Goal: Information Seeking & Learning: Learn about a topic

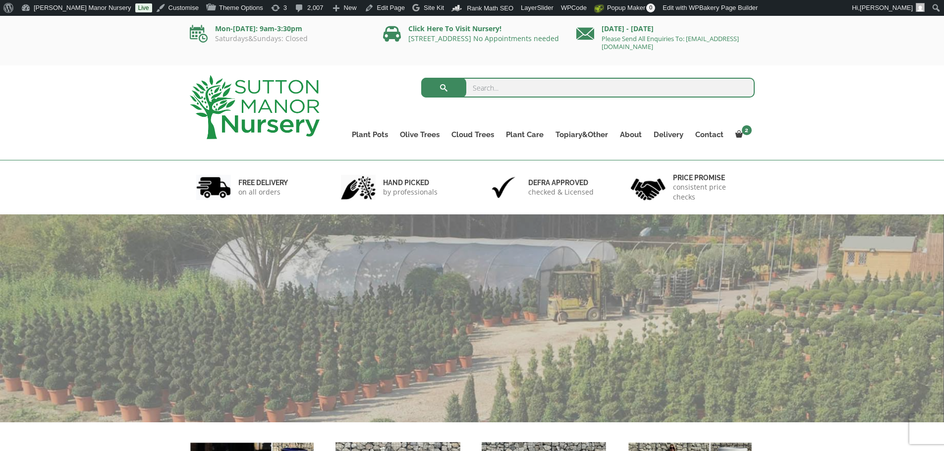
click at [477, 87] on input "search" at bounding box center [587, 88] width 333 height 20
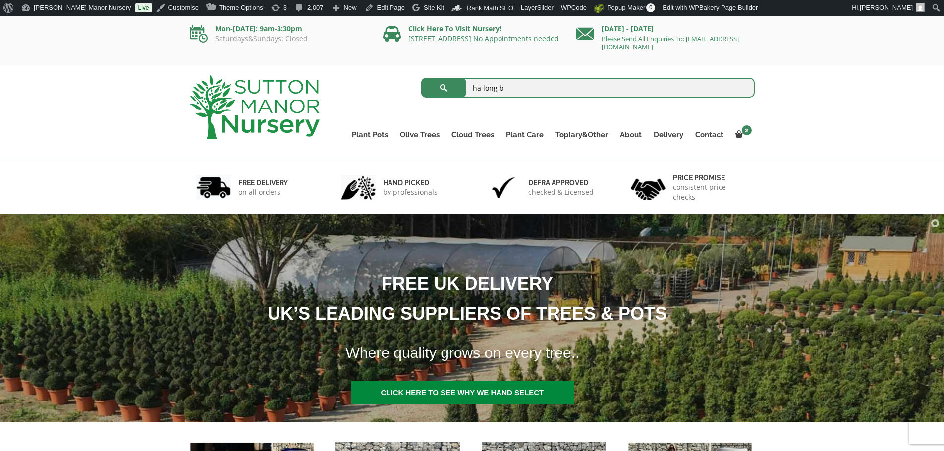
type input "ha long b"
click at [421, 78] on button "submit" at bounding box center [443, 88] width 45 height 20
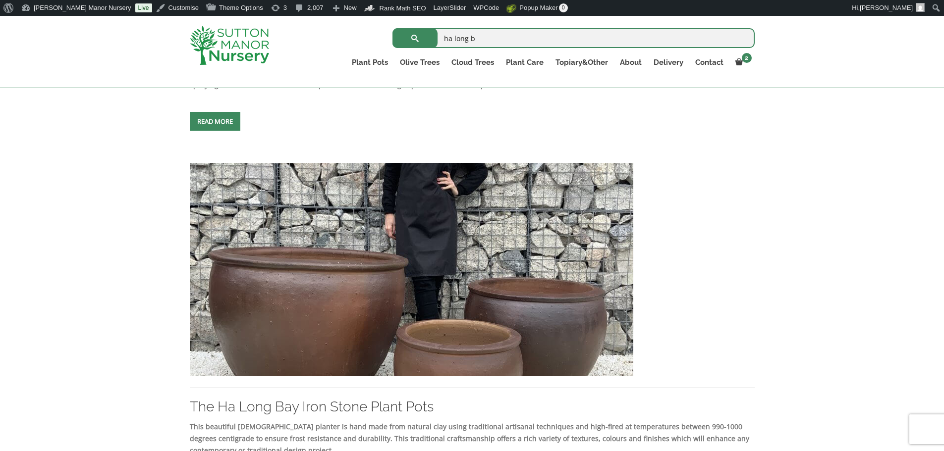
scroll to position [545, 0]
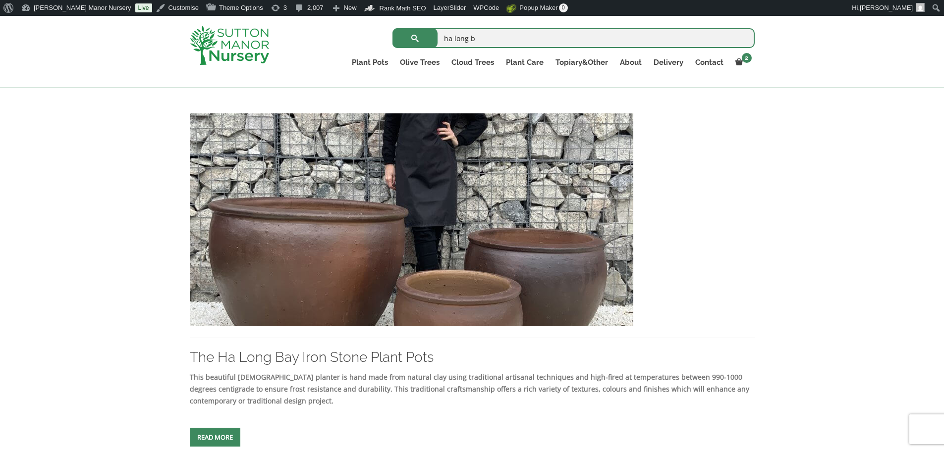
click at [442, 248] on img at bounding box center [411, 219] width 443 height 213
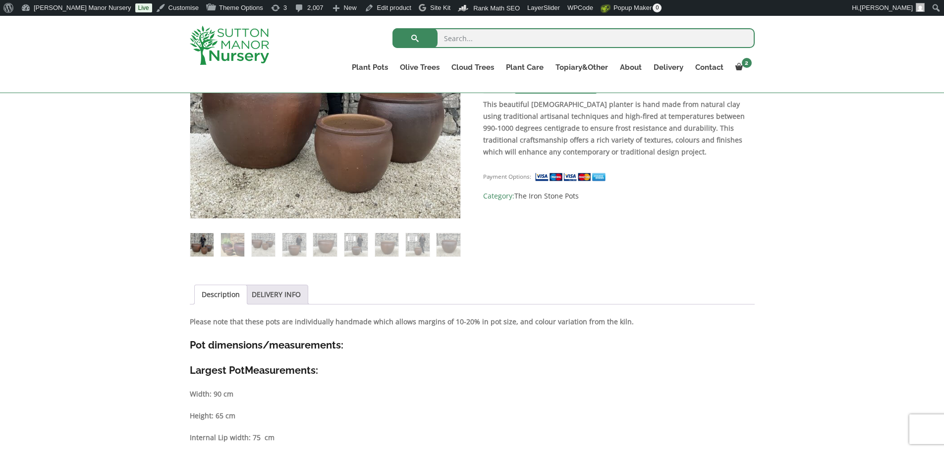
scroll to position [248, 0]
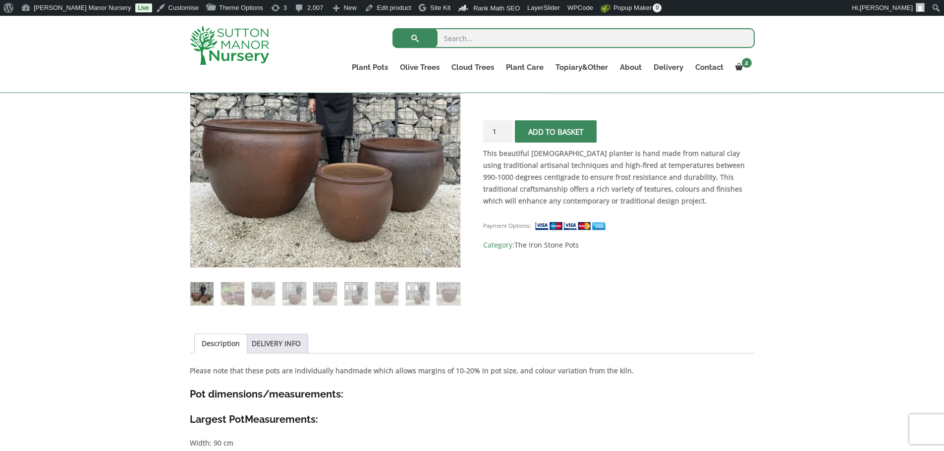
click at [489, 45] on input "search" at bounding box center [573, 38] width 362 height 20
type input "terroca tu"
click at [392, 28] on button "submit" at bounding box center [414, 38] width 45 height 20
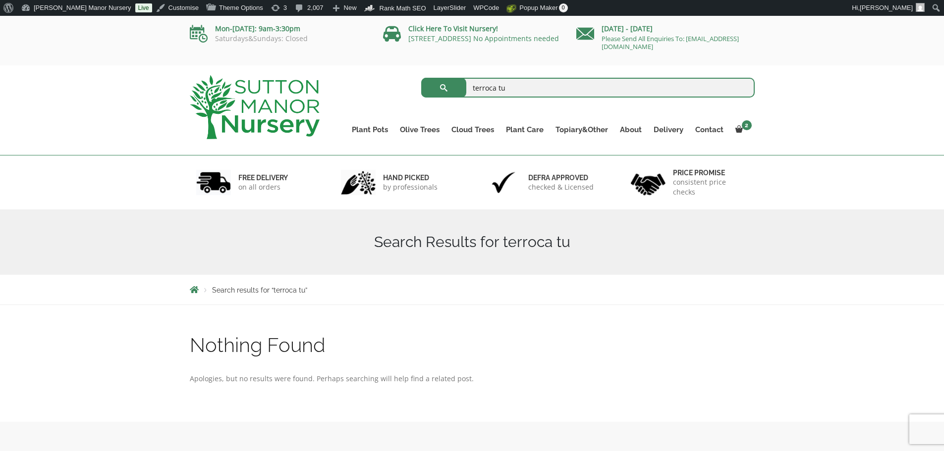
drag, startPoint x: 528, startPoint y: 88, endPoint x: 258, endPoint y: 27, distance: 277.2
click at [281, 43] on body "2 × Laurus Nobilis - Bay Tree (1/2 Standard) (1.35 - 1.40M) 1 × £ 134.95 × POTT…" at bounding box center [472, 455] width 944 height 878
type input "tuscan"
click at [421, 78] on button "submit" at bounding box center [443, 88] width 45 height 20
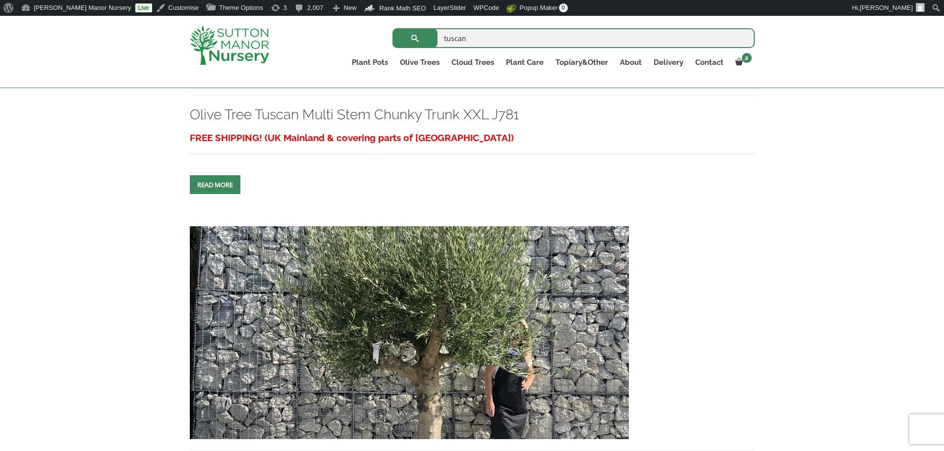
scroll to position [892, 0]
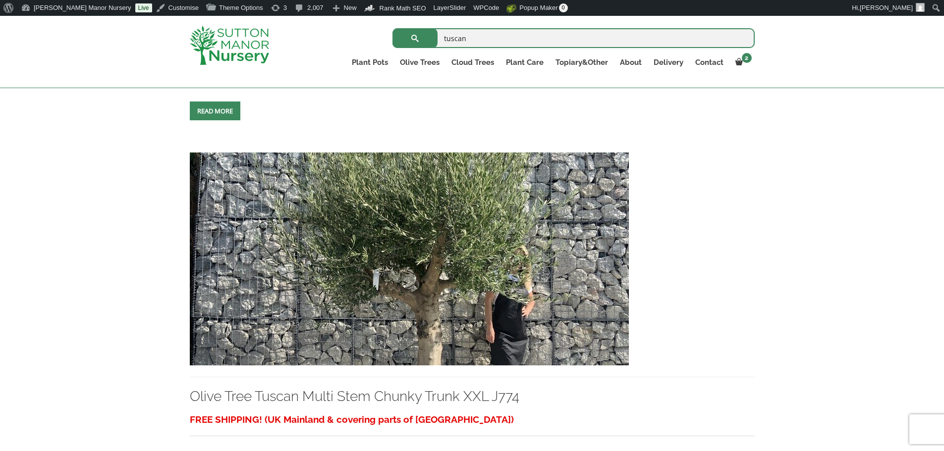
drag, startPoint x: 502, startPoint y: 36, endPoint x: 1, endPoint y: -60, distance: 509.5
type input "tuscan pot"
click at [392, 28] on button "submit" at bounding box center [414, 38] width 45 height 20
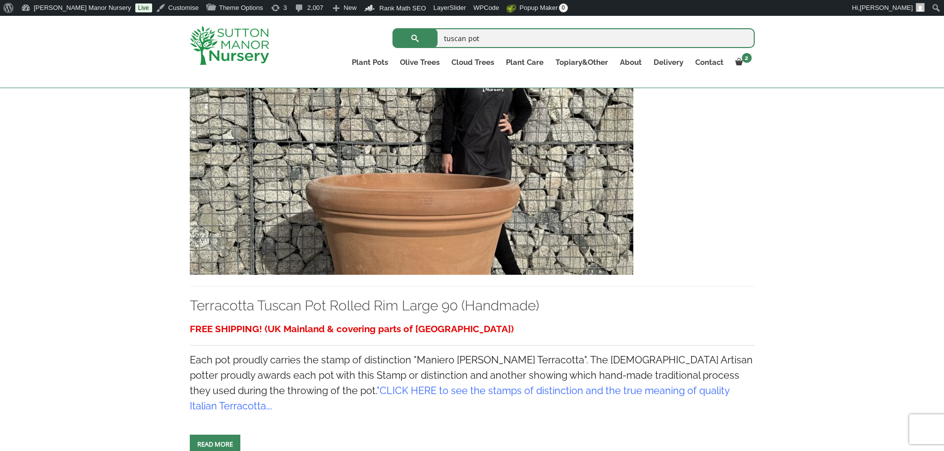
scroll to position [644, 0]
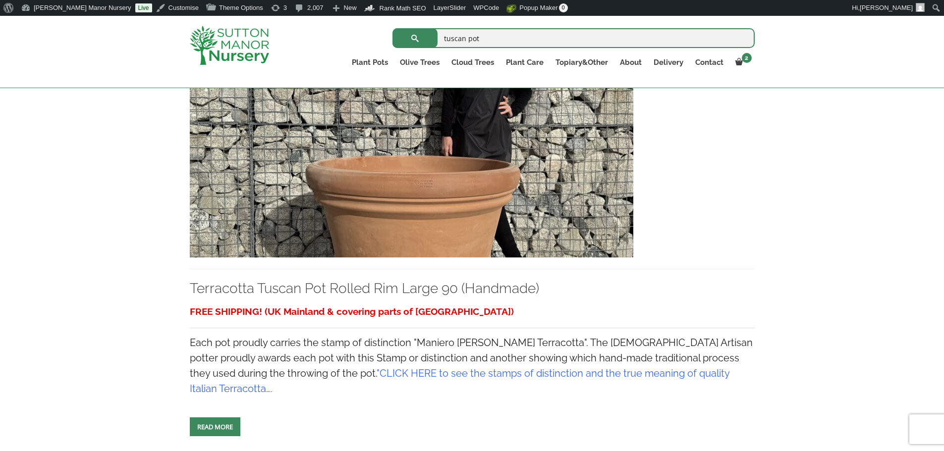
click at [439, 201] on img at bounding box center [411, 151] width 443 height 213
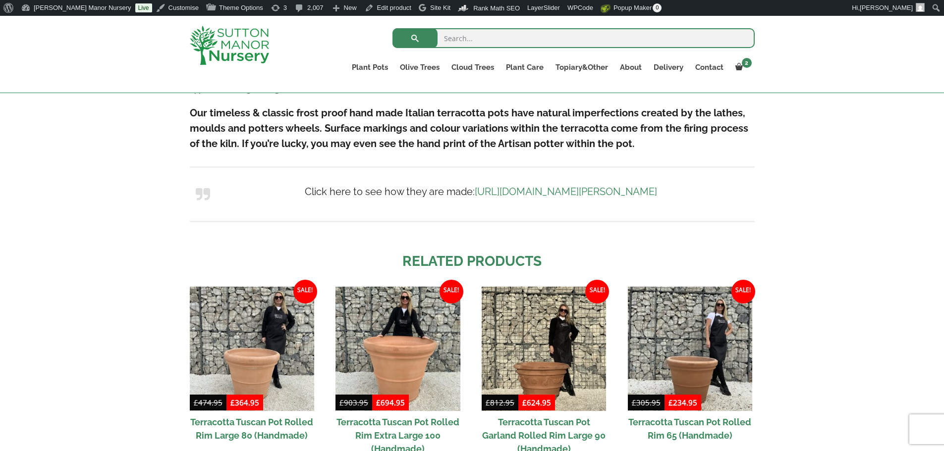
scroll to position [672, 0]
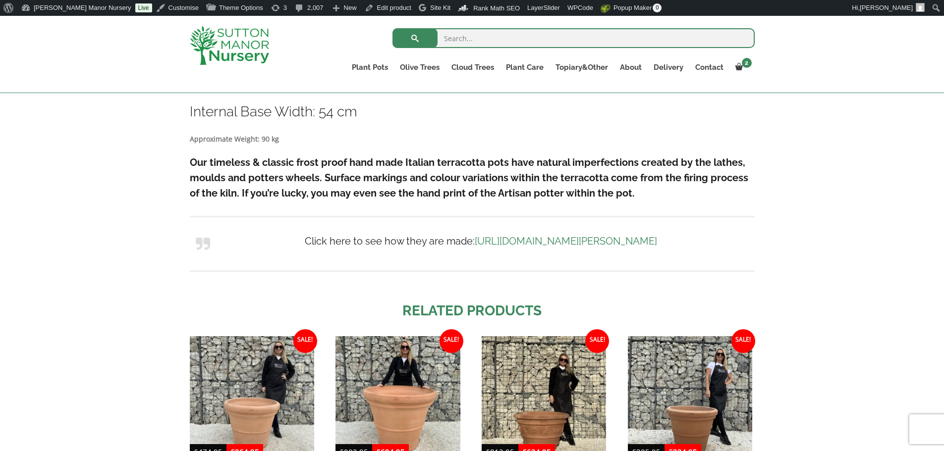
click at [471, 117] on h3 "Internal Base Width: 54 cm" at bounding box center [472, 112] width 565 height 18
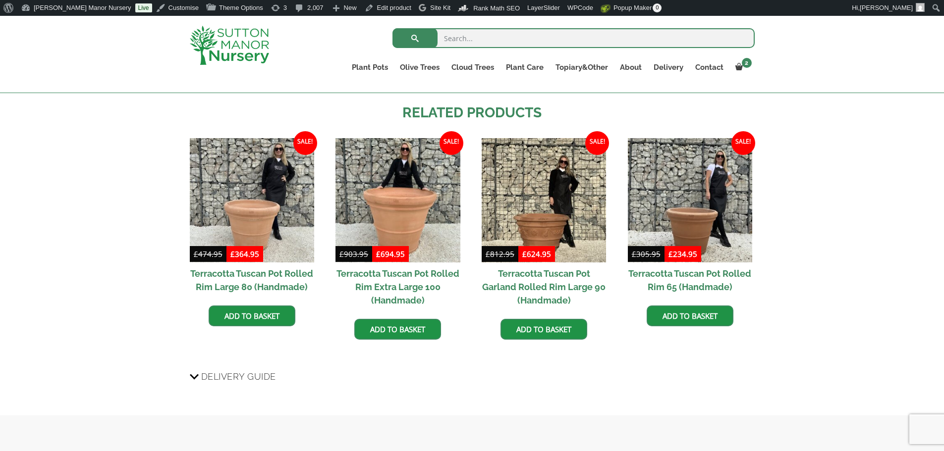
click at [532, 154] on img at bounding box center [543, 200] width 124 height 124
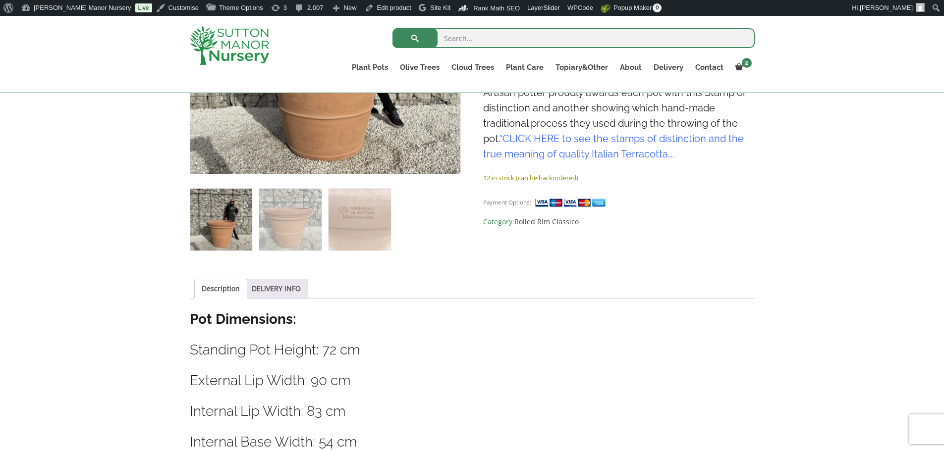
scroll to position [324, 0]
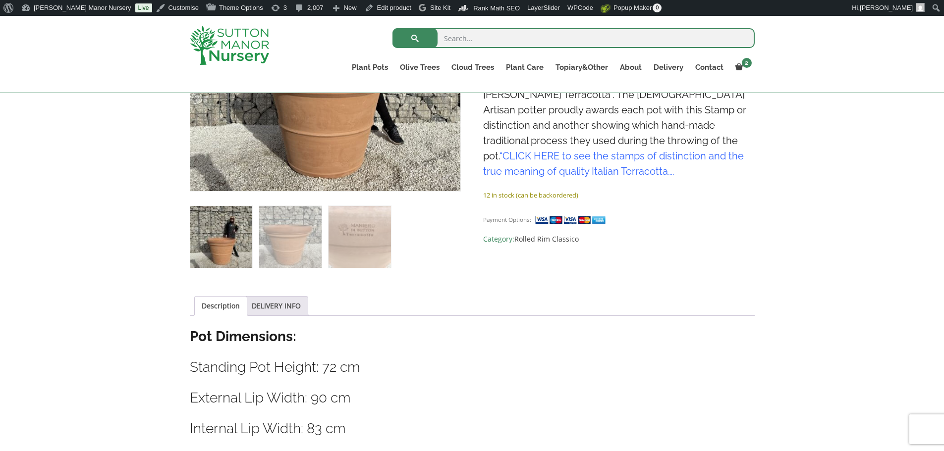
click at [361, 288] on div "Sale! 🔍 Terracotta Tuscan Pot Rolled Rim Large 90 (Handmade) £ 630.95 Original …" at bounding box center [472, 407] width 565 height 972
click at [65, 246] on div "Sale! 🔍 Terracotta Tuscan Pot Rolled Rim Large 90 (Handmade) £ 630.95 Original …" at bounding box center [472, 425] width 944 height 1045
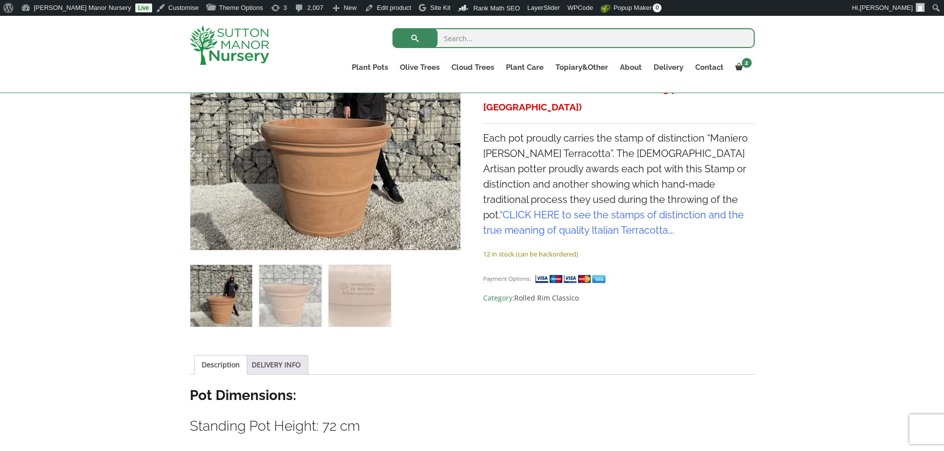
scroll to position [248, 0]
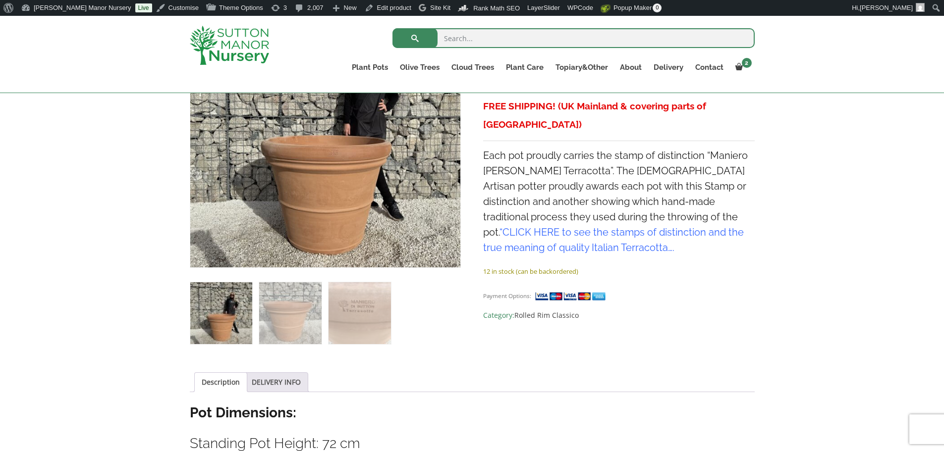
click at [516, 39] on input "search" at bounding box center [573, 38] width 362 height 20
type input "fruit"
click at [392, 28] on button "submit" at bounding box center [414, 38] width 45 height 20
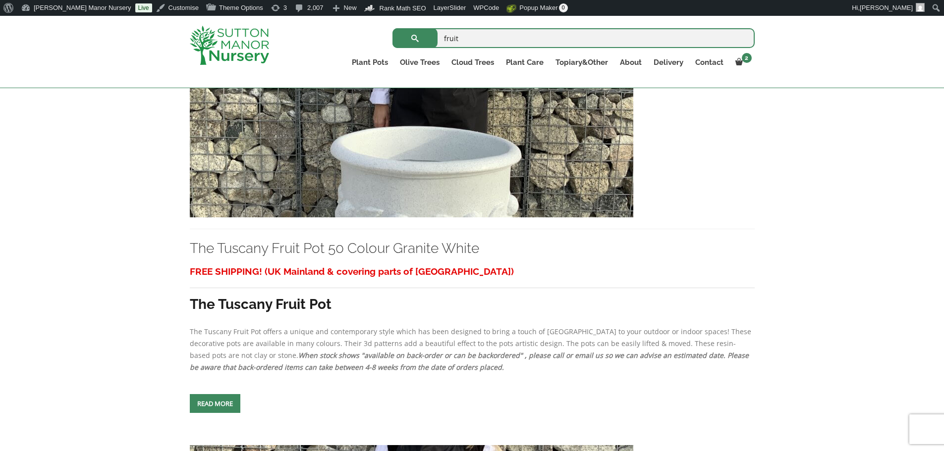
scroll to position [297, 0]
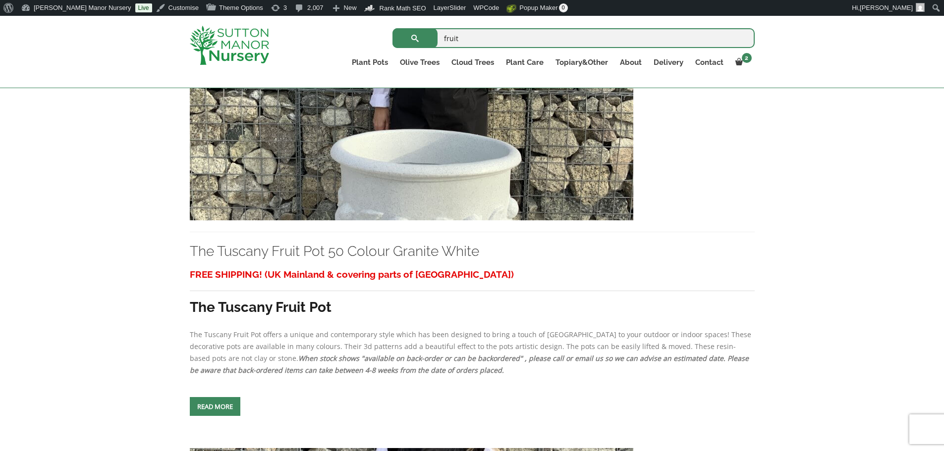
drag, startPoint x: 478, startPoint y: 31, endPoint x: 485, endPoint y: 24, distance: 9.8
click at [483, 33] on input "fruit" at bounding box center [573, 38] width 362 height 20
type input "f"
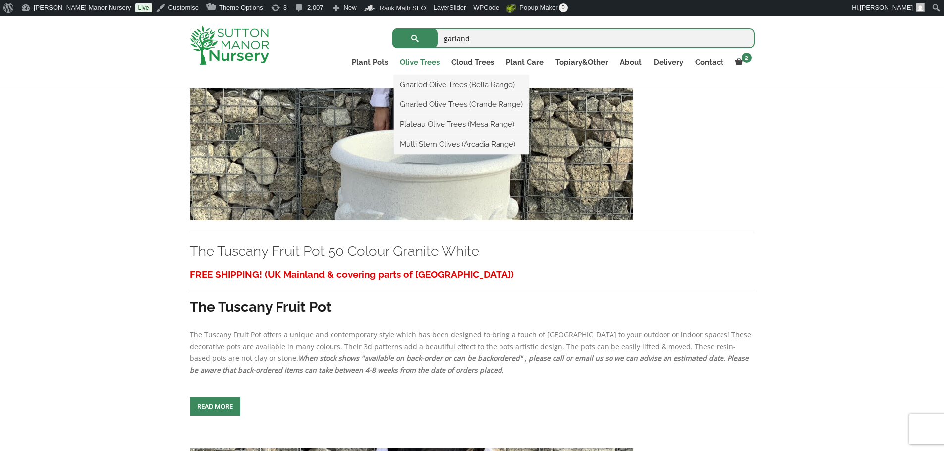
type input "GARLAND"
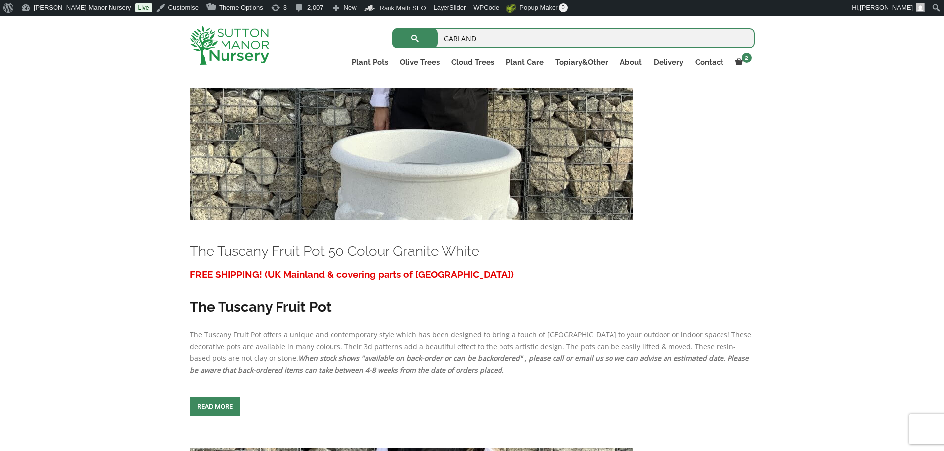
click at [415, 38] on span "submit" at bounding box center [415, 38] width 0 height 0
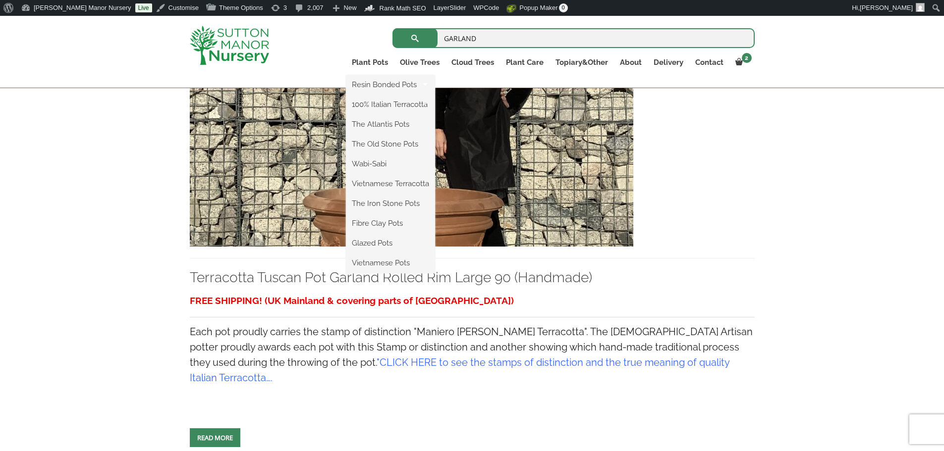
scroll to position [279, 0]
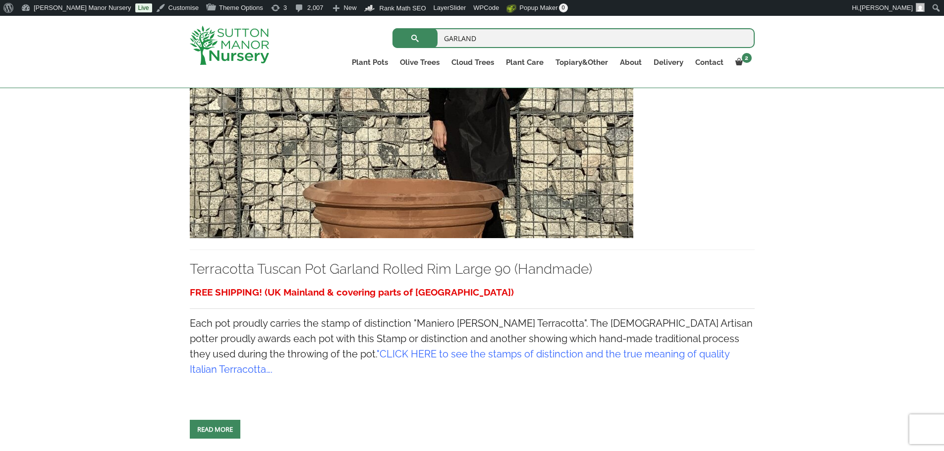
click at [508, 186] on img at bounding box center [411, 131] width 443 height 213
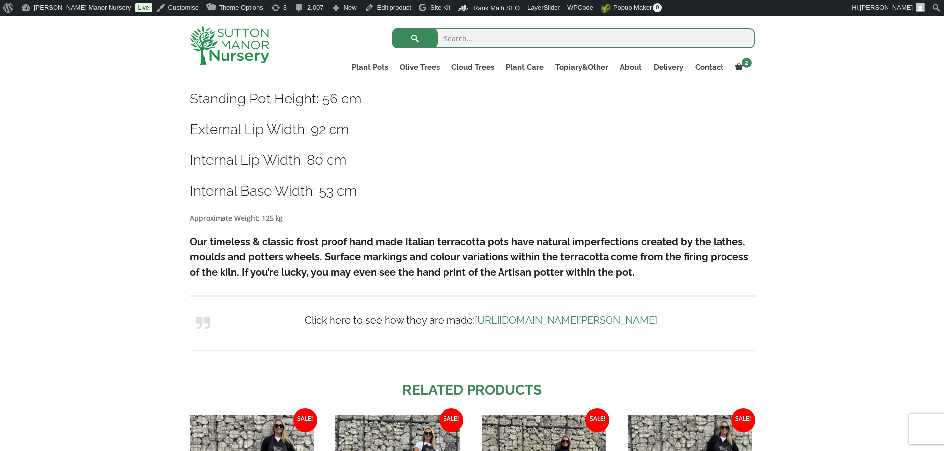
scroll to position [594, 0]
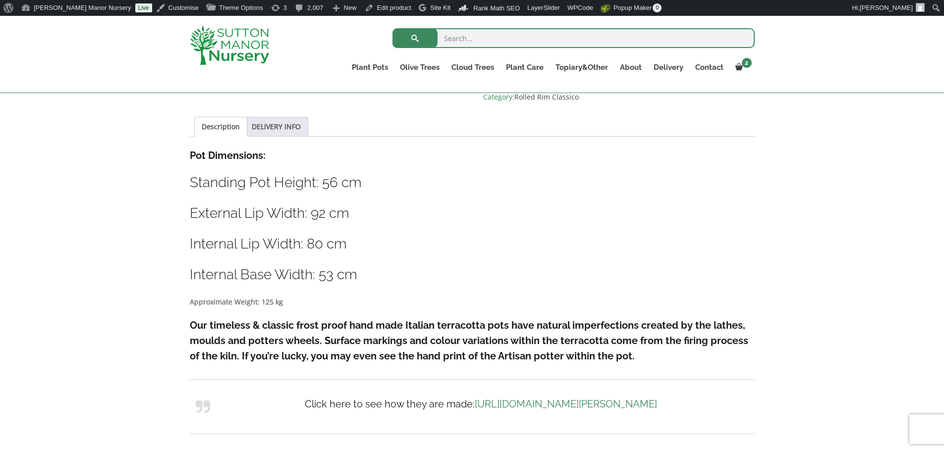
drag, startPoint x: 743, startPoint y: 245, endPoint x: 747, endPoint y: 249, distance: 6.0
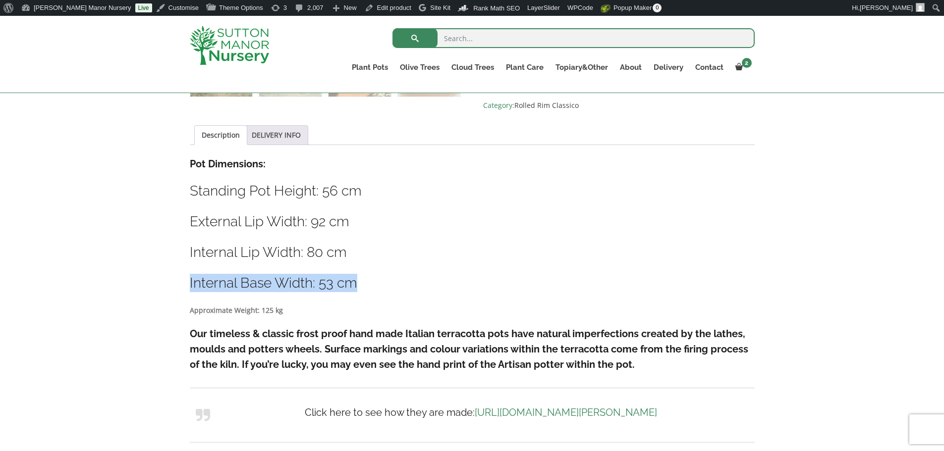
drag, startPoint x: 747, startPoint y: 249, endPoint x: 715, endPoint y: 275, distance: 40.8
click at [715, 275] on div "Description Pot Dimensions: Standing Pot Height: 56 cm External Lip Width: 92 c…" at bounding box center [472, 308] width 565 height 302
click at [151, 103] on div "Sale! 🔍 Terracotta Tuscan Pot Garland Rolled Rim Large 90 (Handmade) £ 812.95 O…" at bounding box center [472, 252] width 944 height 1040
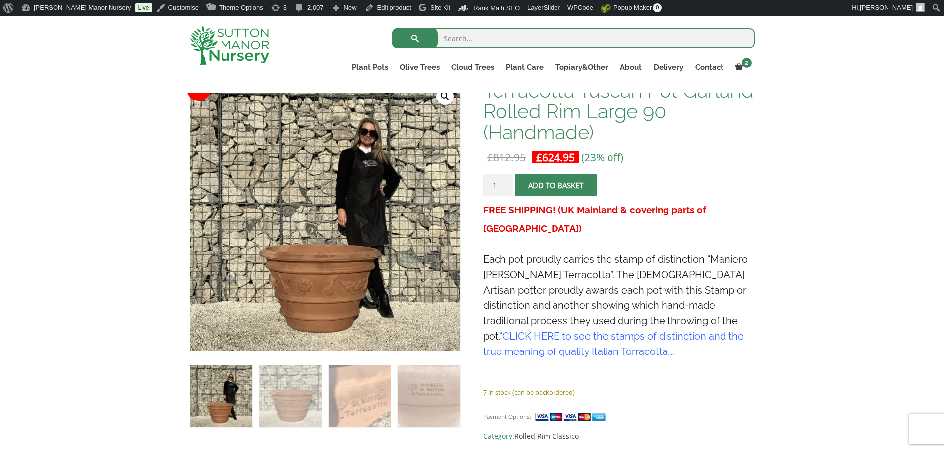
scroll to position [149, 0]
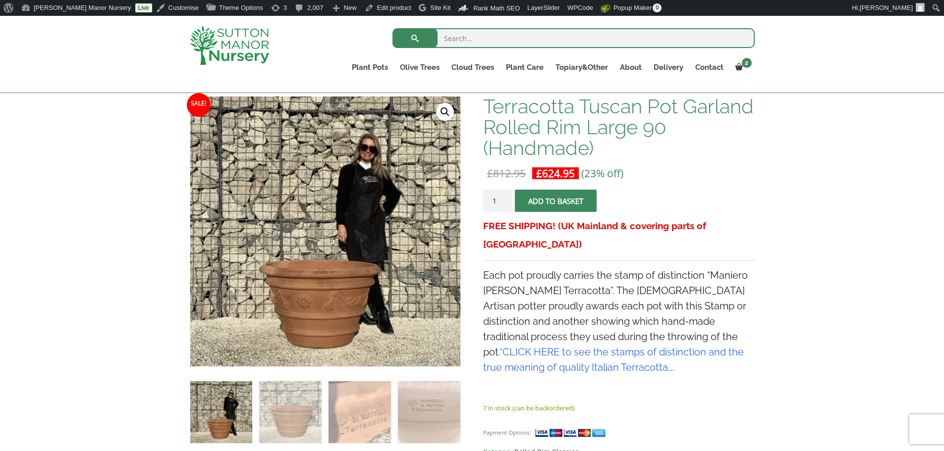
click at [234, 33] on img at bounding box center [229, 45] width 79 height 39
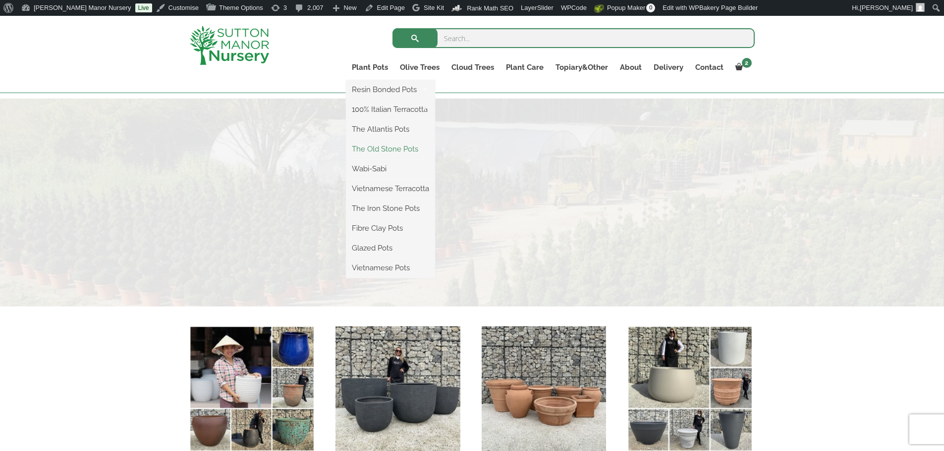
scroll to position [198, 0]
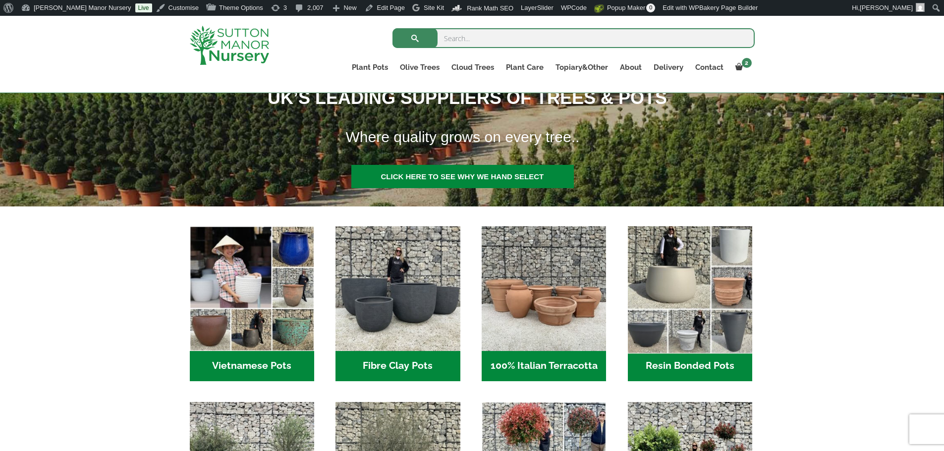
click at [714, 321] on img "Visit product category Resin Bonded Pots" at bounding box center [689, 288] width 131 height 131
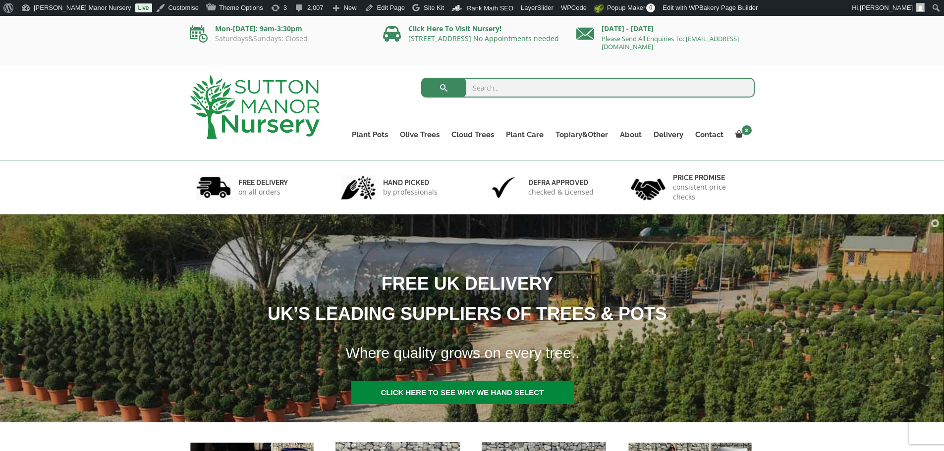
click at [468, 91] on input "search" at bounding box center [587, 88] width 333 height 20
click at [160, 76] on div "Search for: Plant Pots Resin Bonded Pots The Amalfi Pots The Milan Pots The Cap…" at bounding box center [472, 112] width 944 height 95
click at [158, 177] on div "FREE DELIVERY on all orders hand picked by professionals Defra approved checked…" at bounding box center [472, 187] width 944 height 54
